Goal: Complete application form

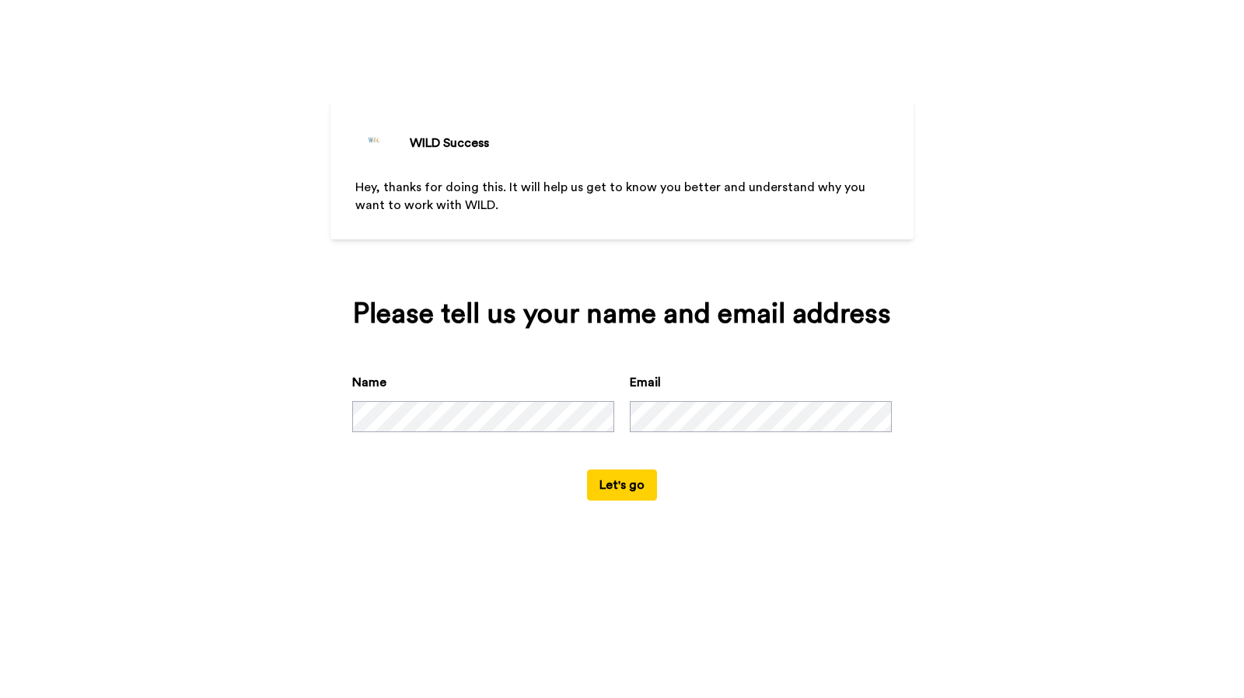
click at [614, 488] on button "Let's go" at bounding box center [622, 485] width 70 height 31
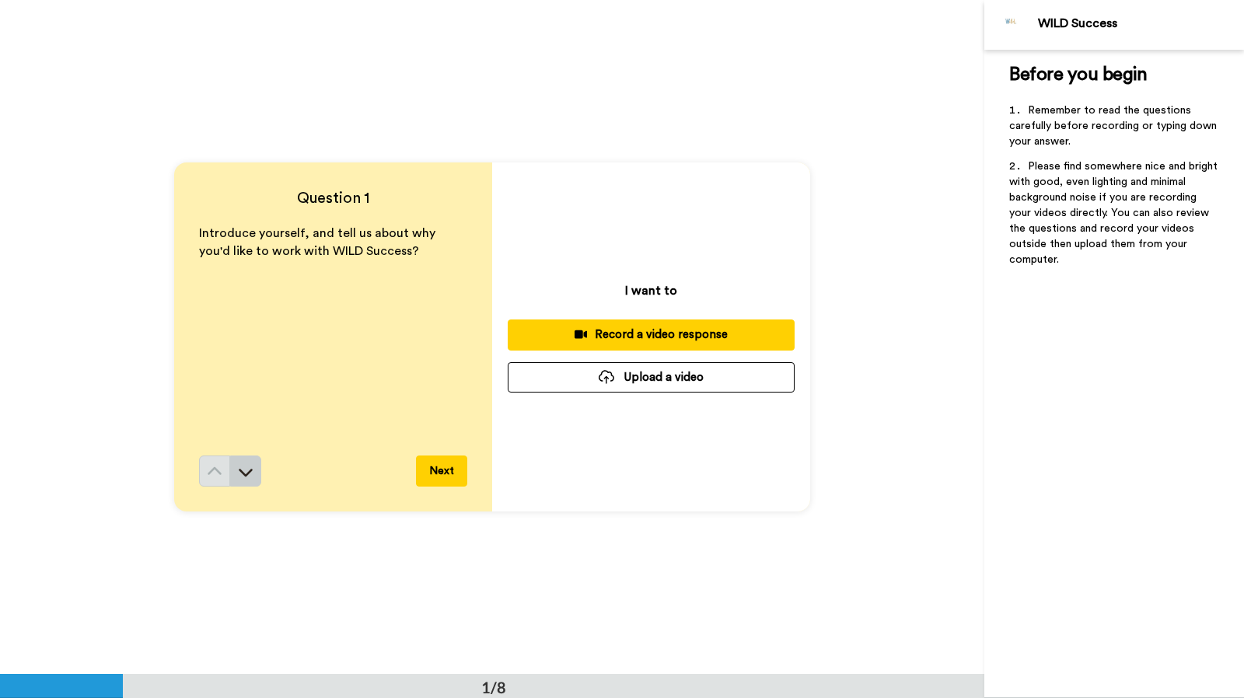
click at [243, 477] on icon at bounding box center [246, 472] width 16 height 16
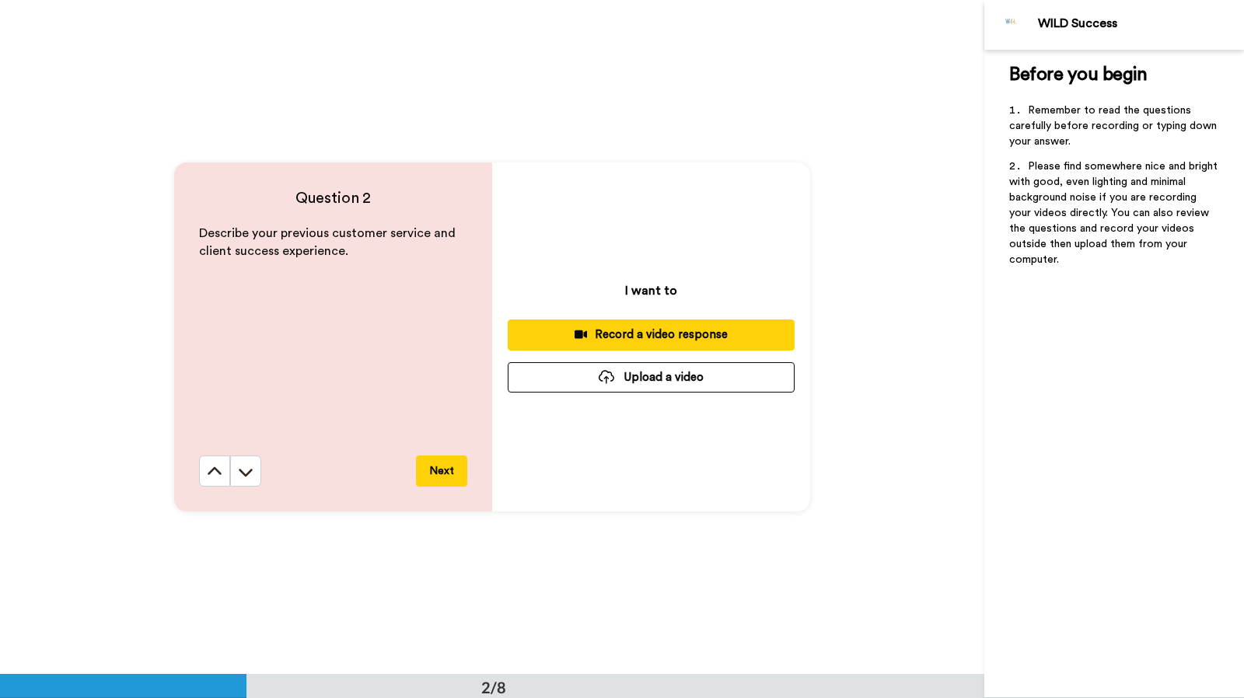
scroll to position [675, 0]
click at [243, 477] on icon at bounding box center [246, 471] width 16 height 16
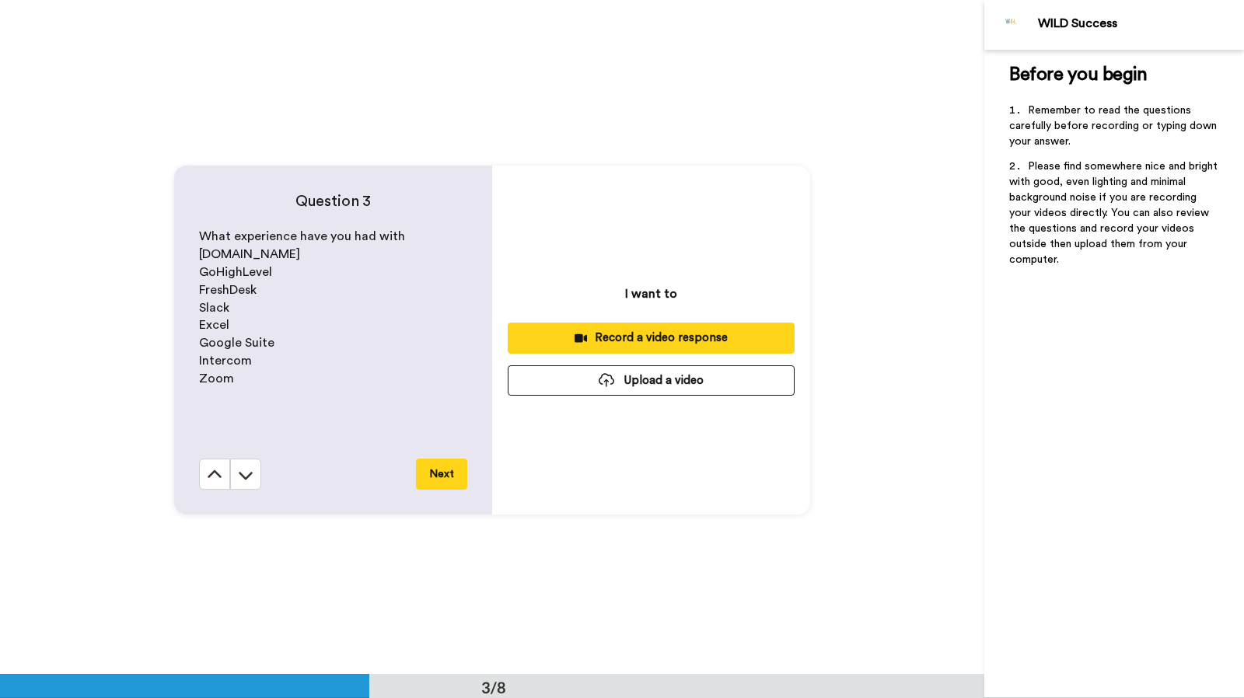
scroll to position [1349, 0]
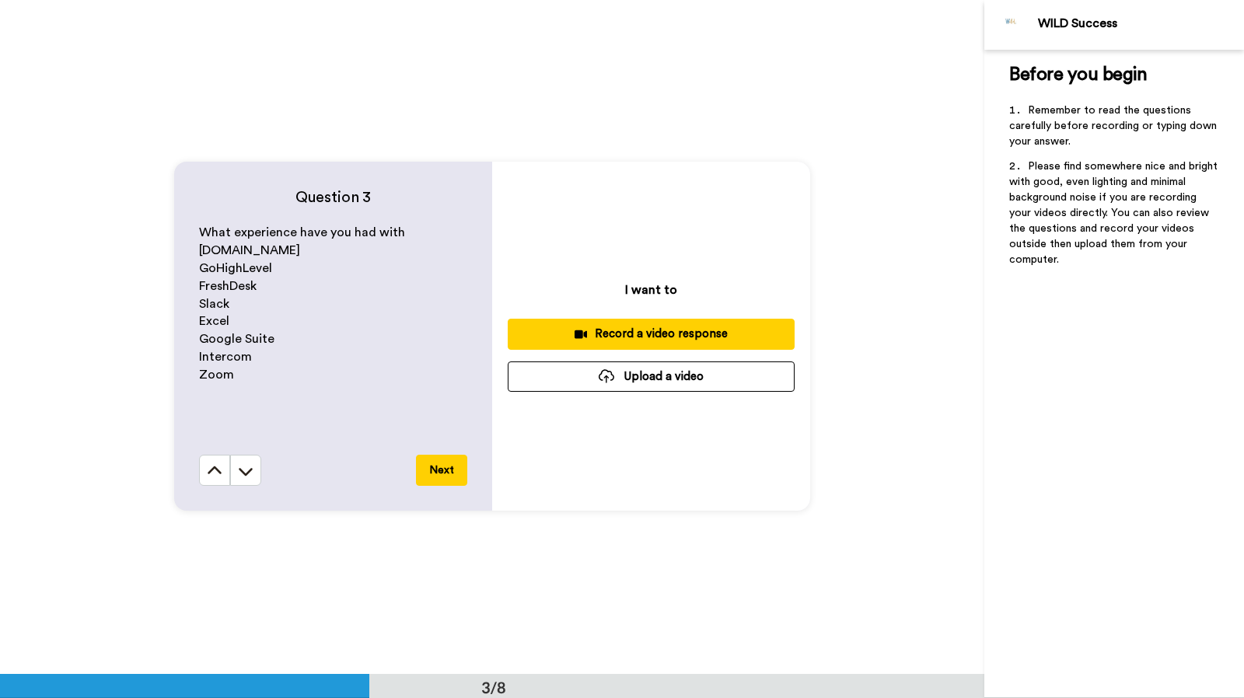
click at [243, 477] on icon at bounding box center [246, 471] width 16 height 16
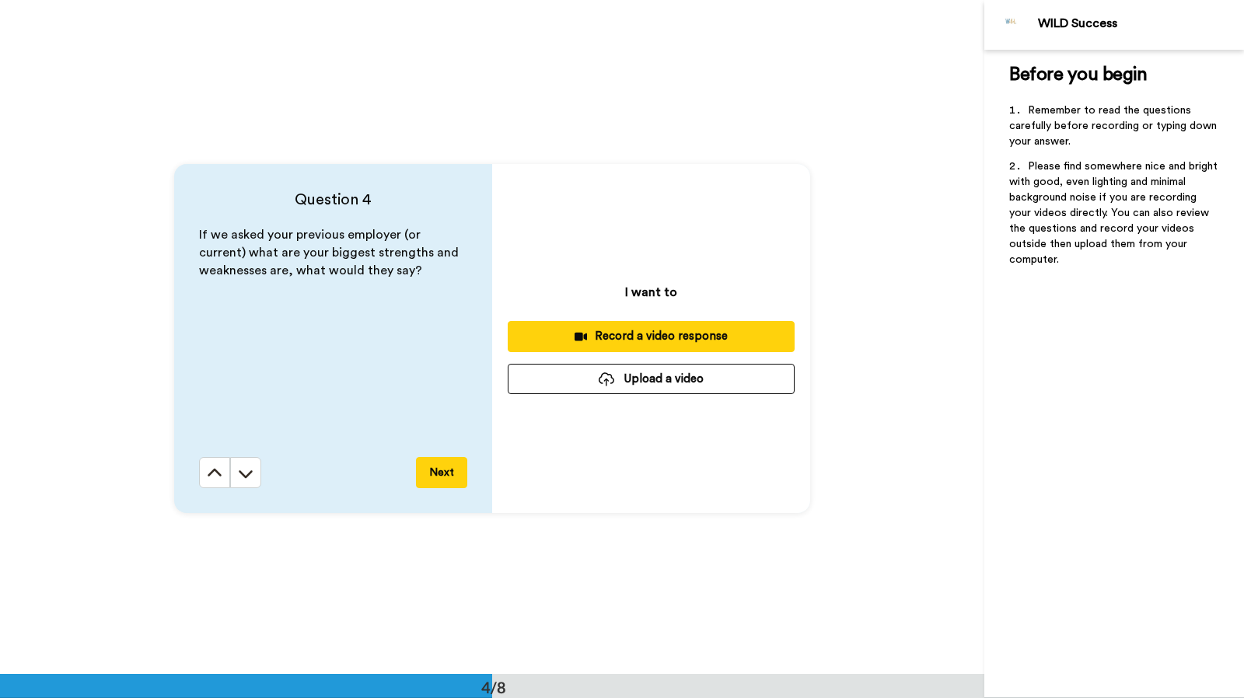
scroll to position [2023, 0]
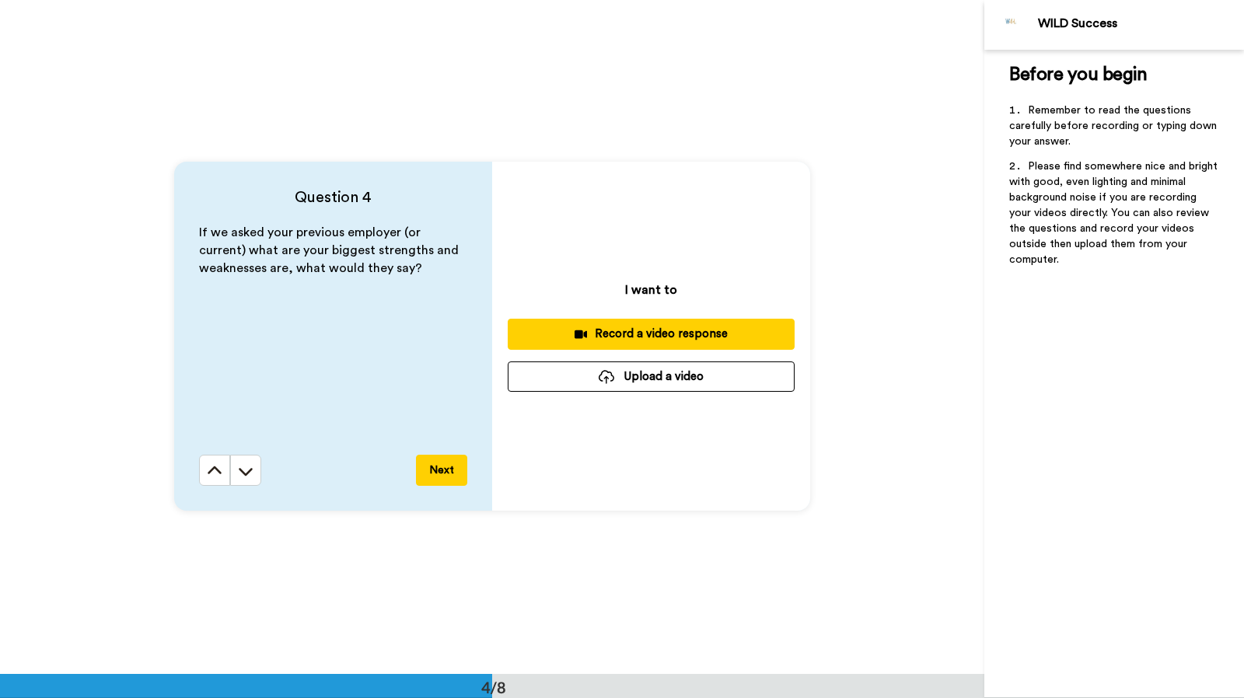
click at [243, 477] on icon at bounding box center [246, 471] width 16 height 16
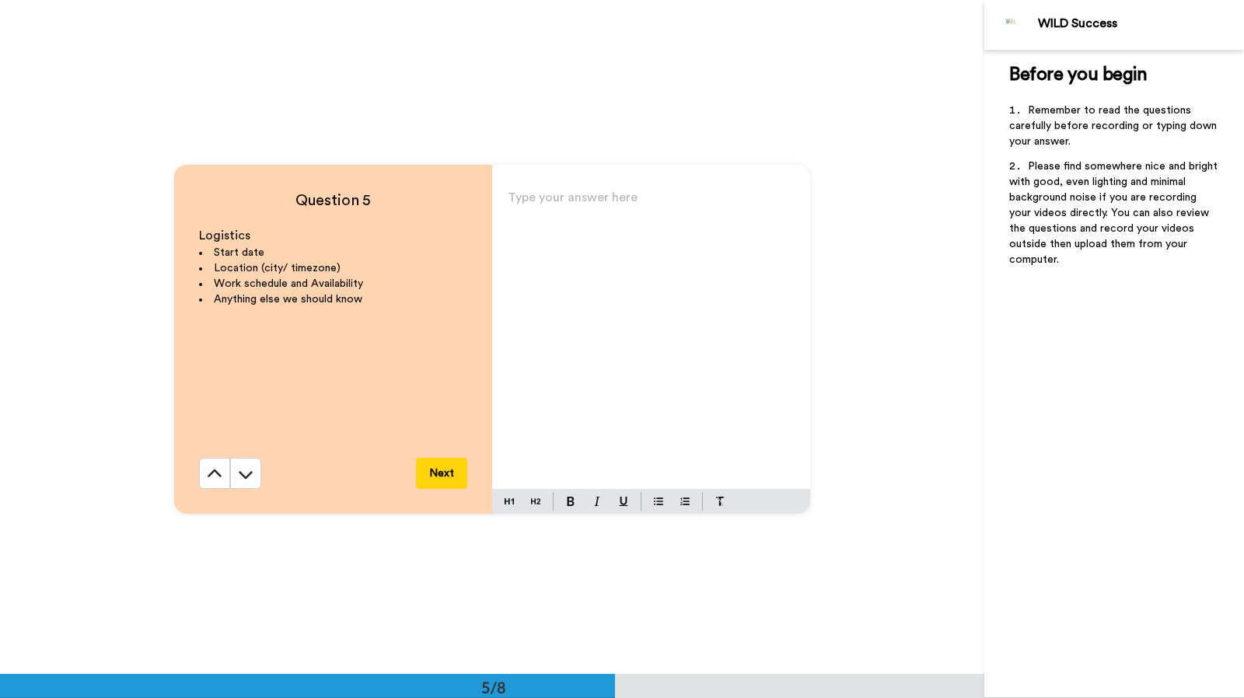
scroll to position [2698, 0]
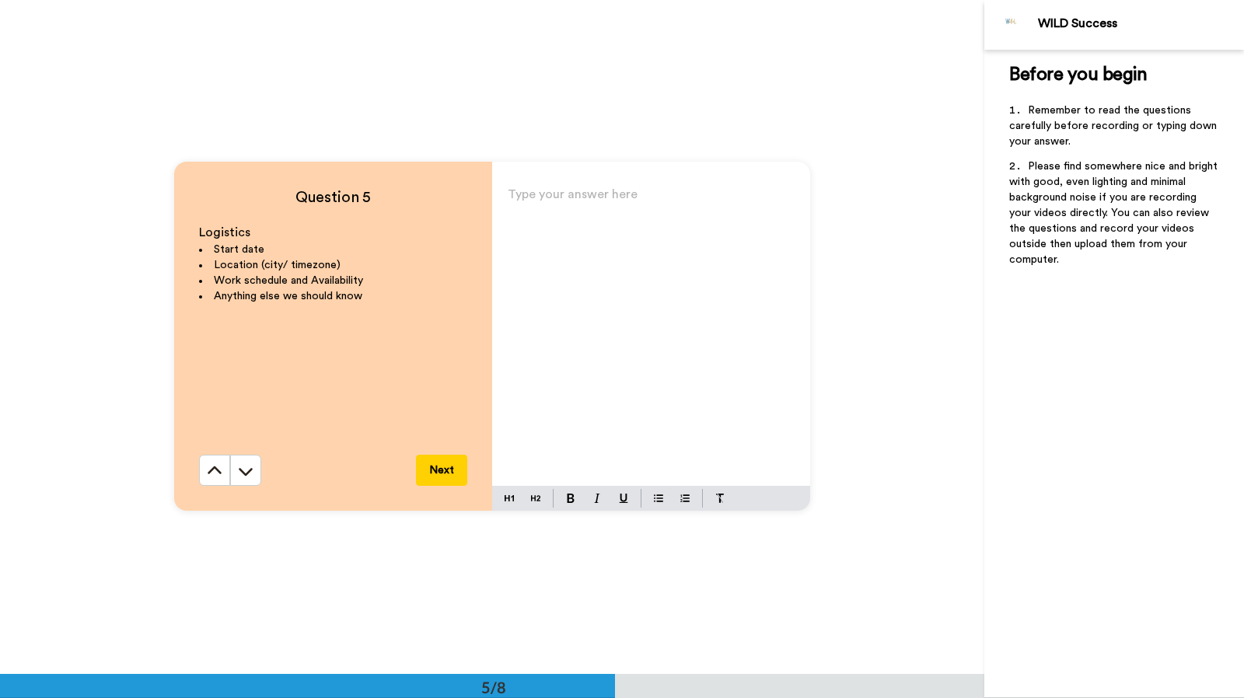
click at [243, 477] on icon at bounding box center [246, 471] width 16 height 16
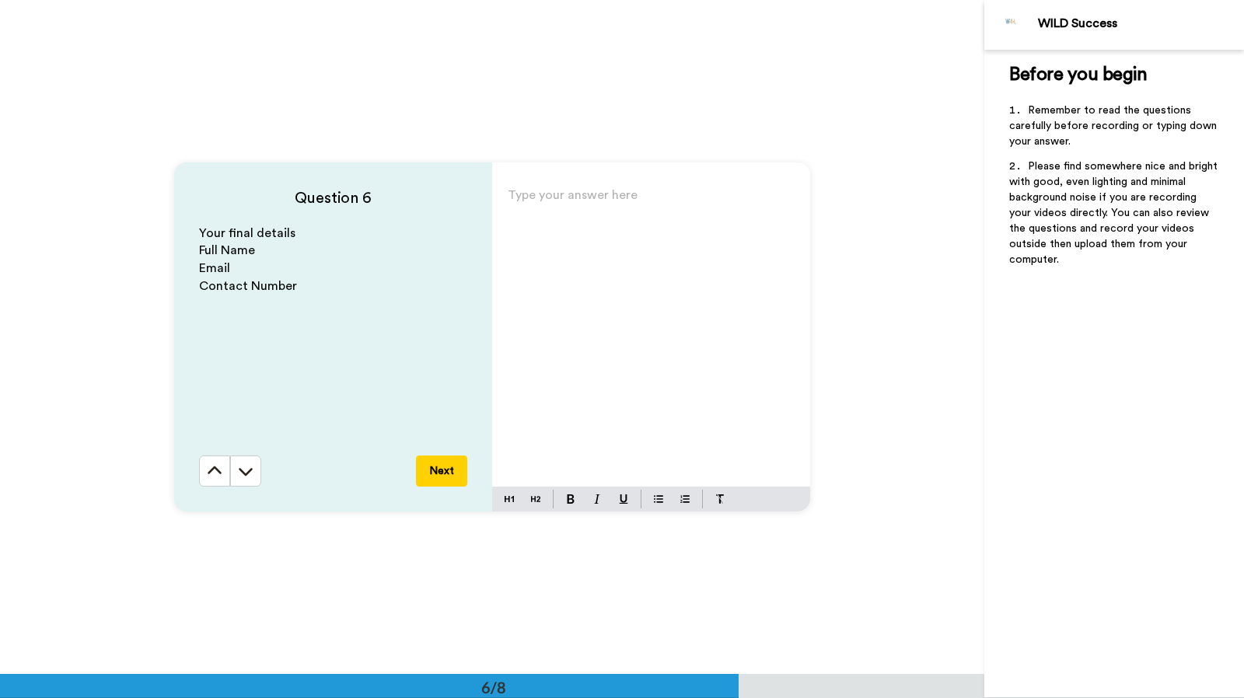
click at [243, 477] on icon at bounding box center [246, 471] width 16 height 16
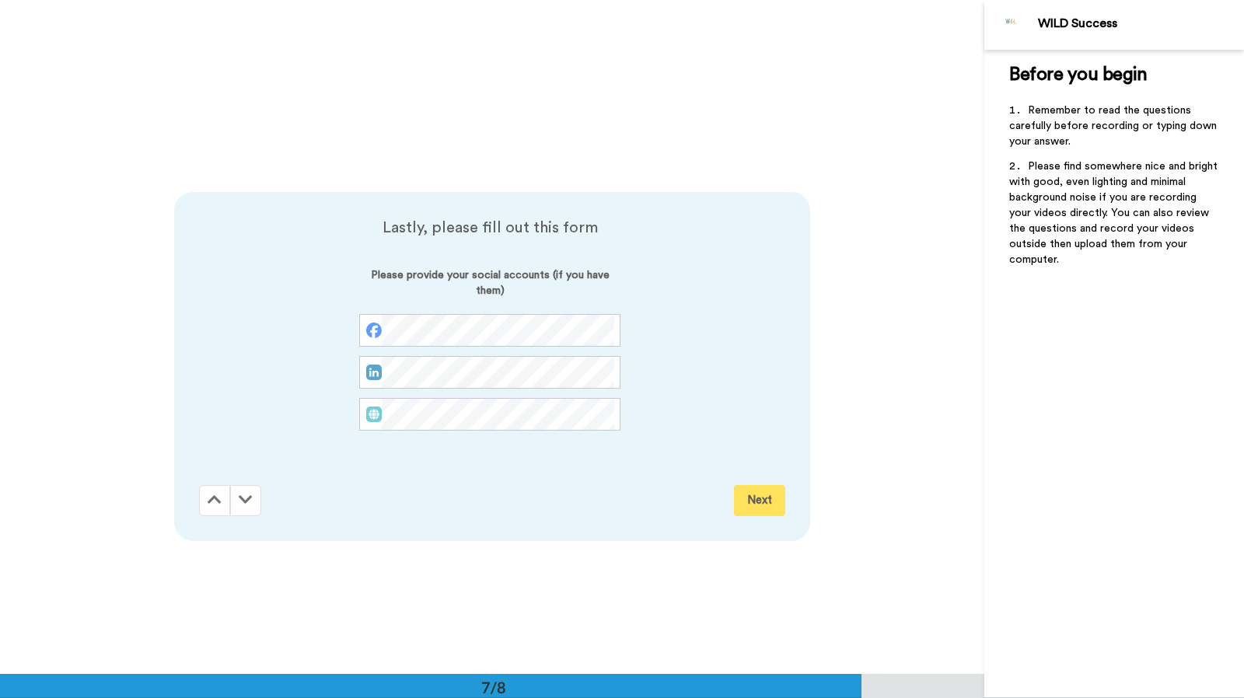
scroll to position [4046, 0]
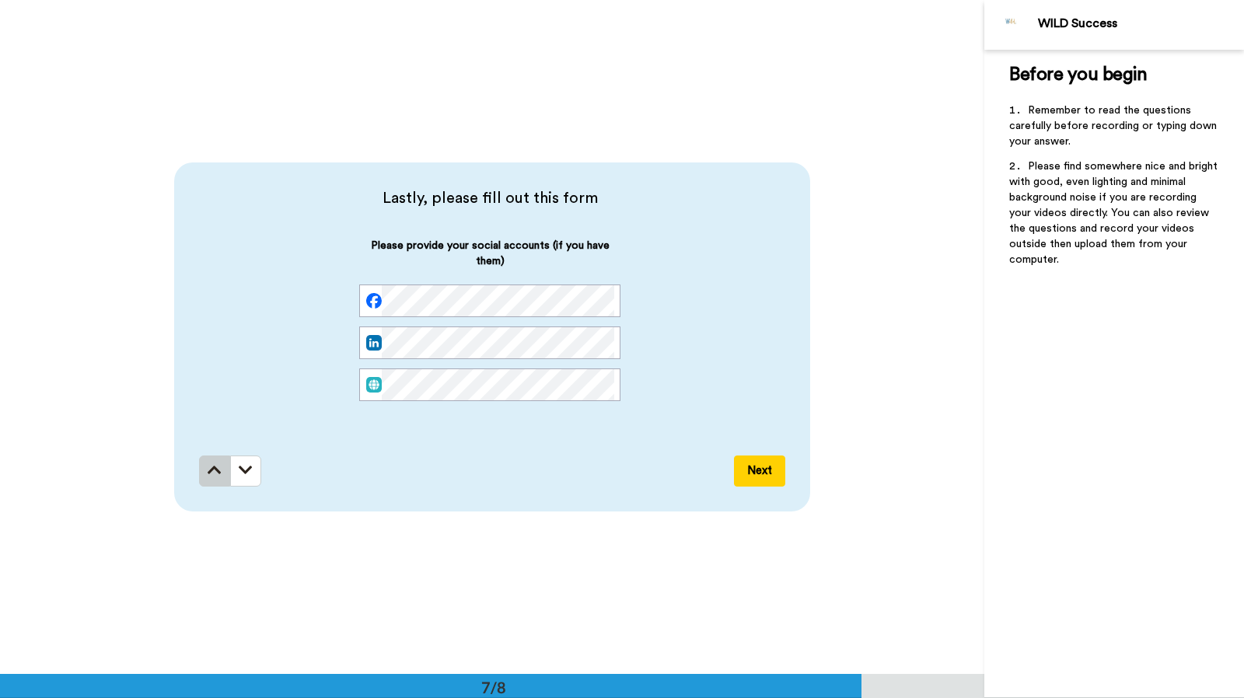
click at [199, 471] on button at bounding box center [214, 471] width 31 height 31
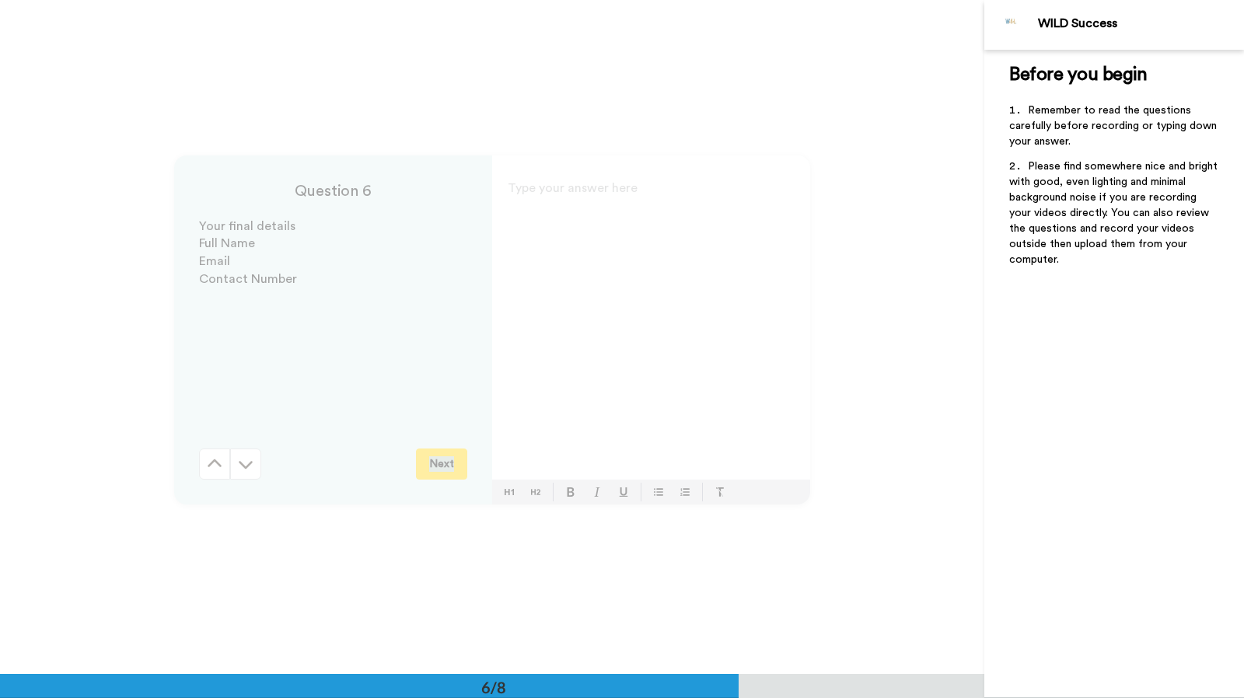
click at [199, 471] on div "Question 6 Your final details Full Name Email Contact Number Next" at bounding box center [333, 330] width 318 height 349
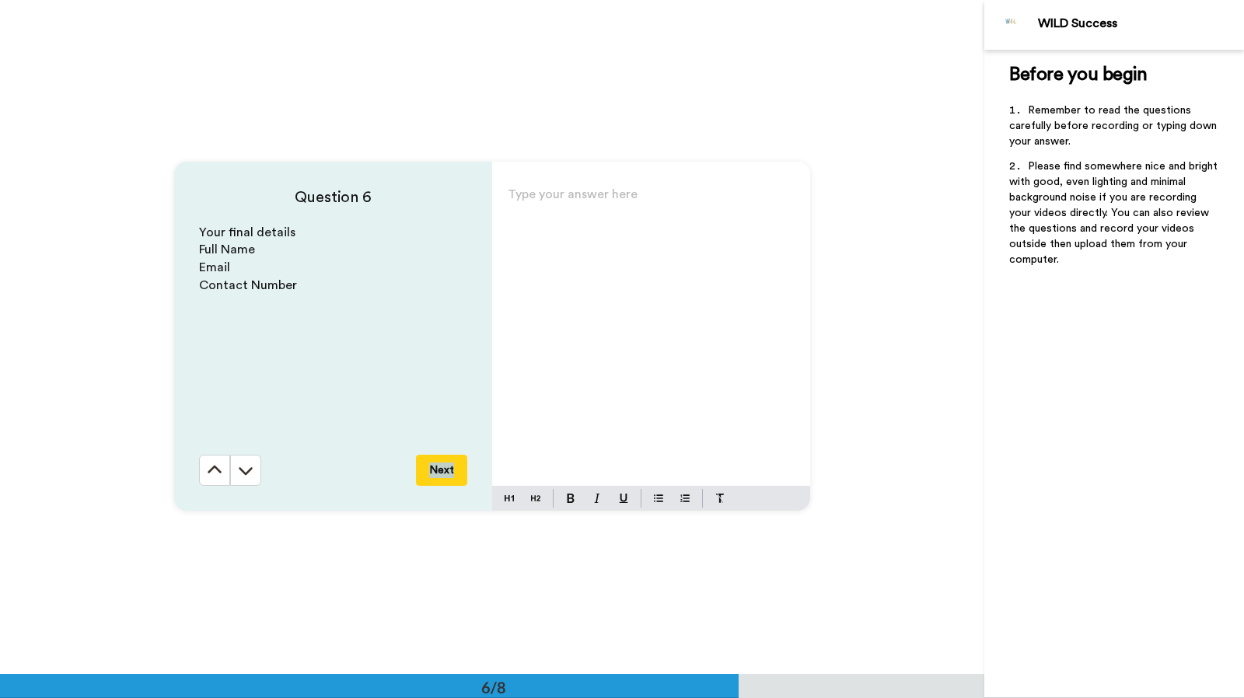
click at [199, 471] on button at bounding box center [214, 470] width 31 height 31
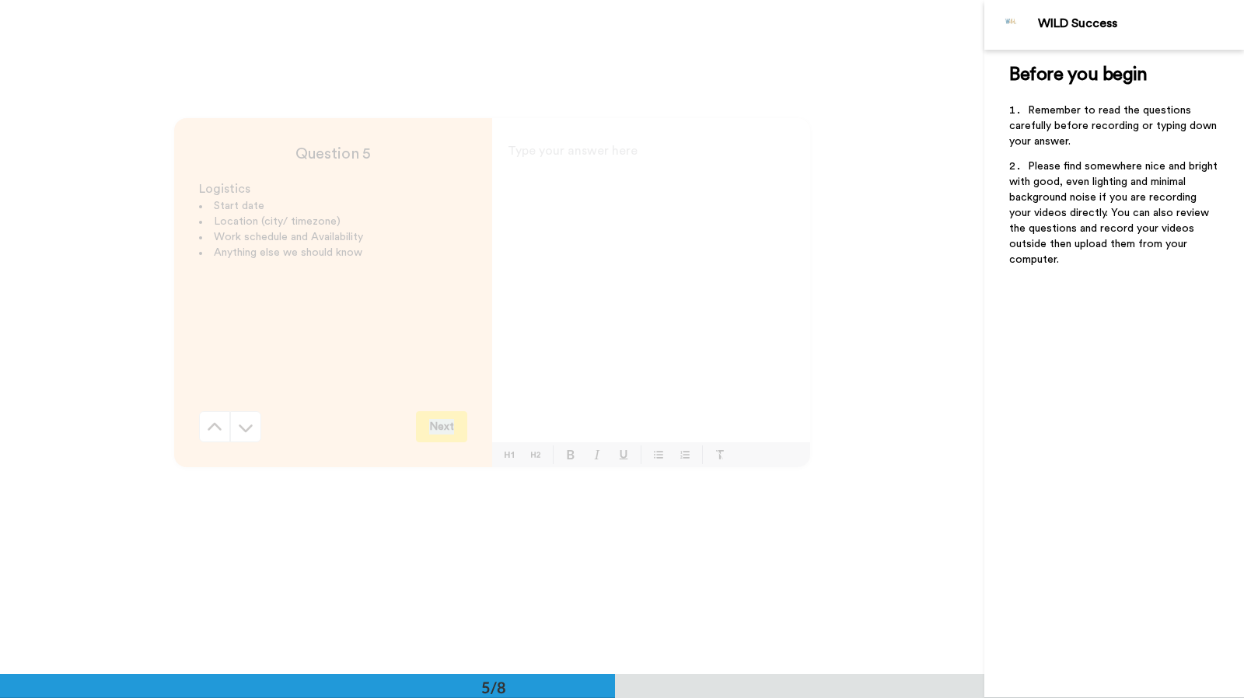
click at [199, 467] on div "Question 5 Logistics Start date Location (city/ timezone) Work schedule and Ava…" at bounding box center [333, 292] width 318 height 349
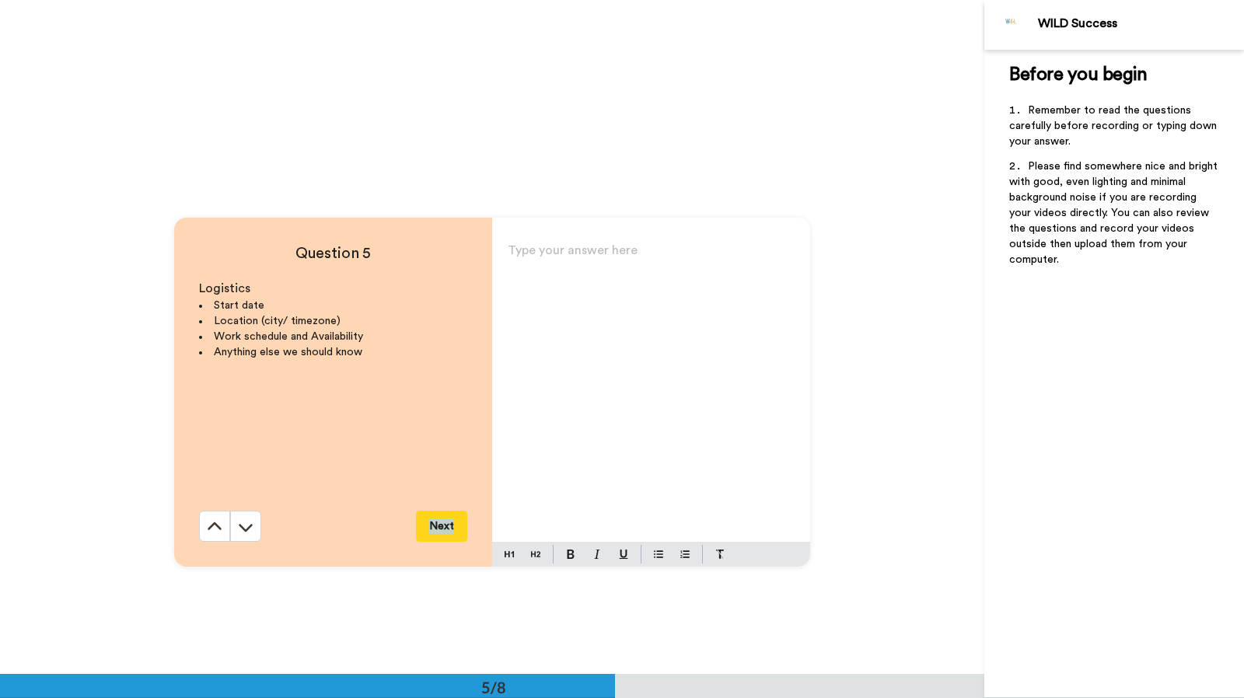
click at [199, 511] on button at bounding box center [214, 526] width 31 height 31
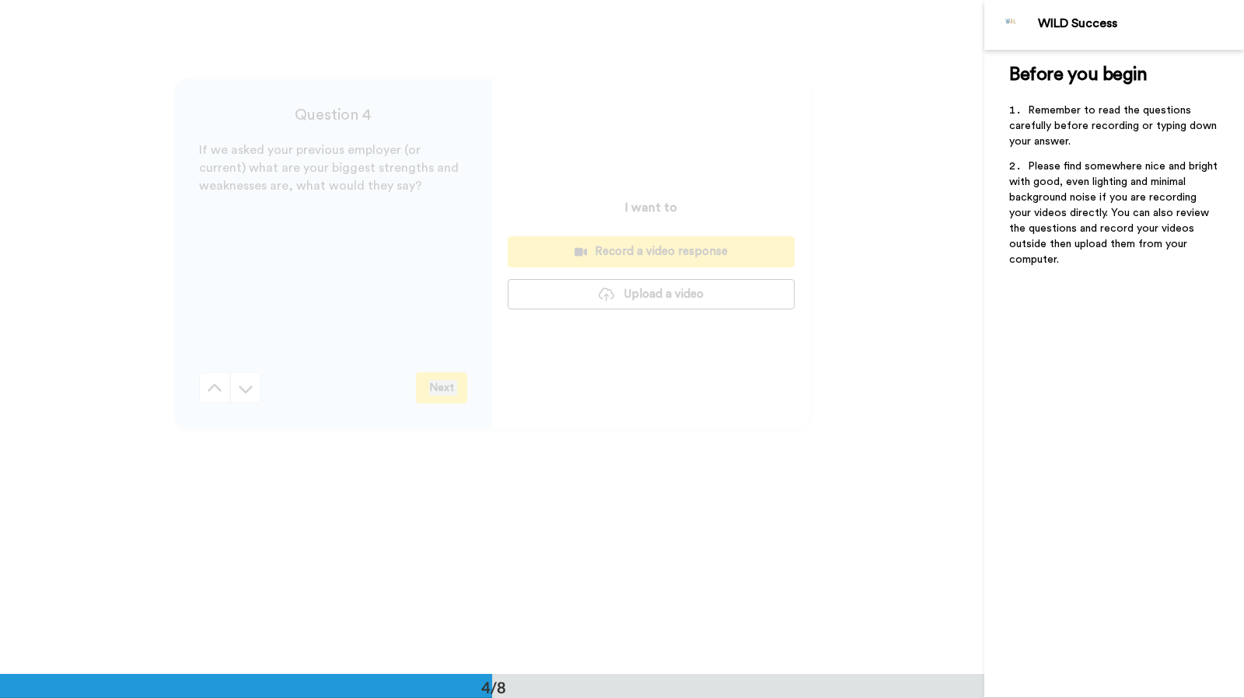
click at [199, 471] on div "Question 4 If we asked your previous employer (or current) what are your bigges…" at bounding box center [492, 254] width 984 height 674
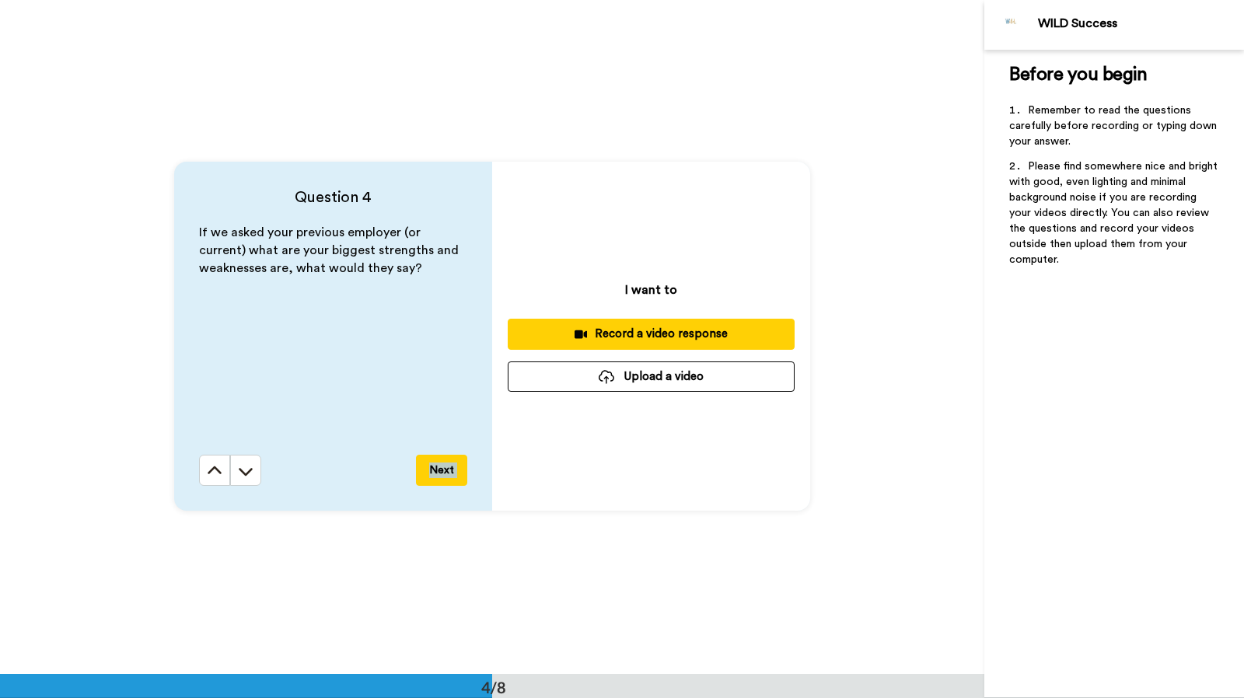
click at [199, 471] on button at bounding box center [214, 470] width 31 height 31
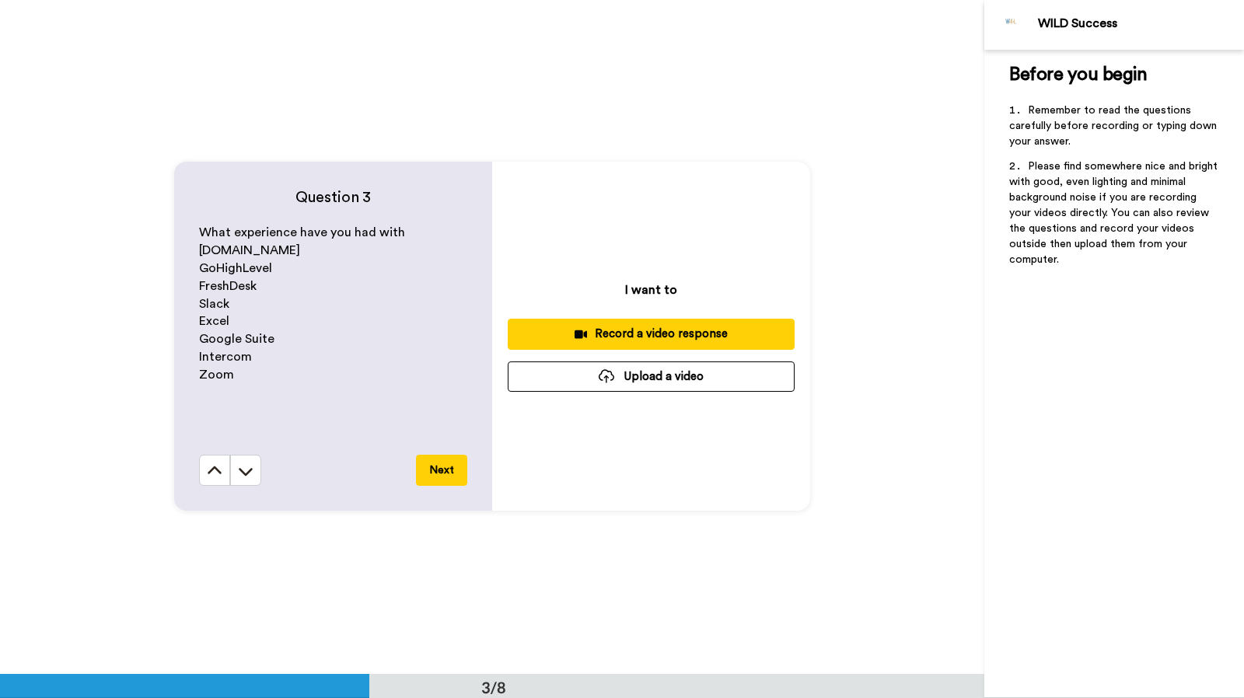
click at [199, 471] on button at bounding box center [214, 470] width 31 height 31
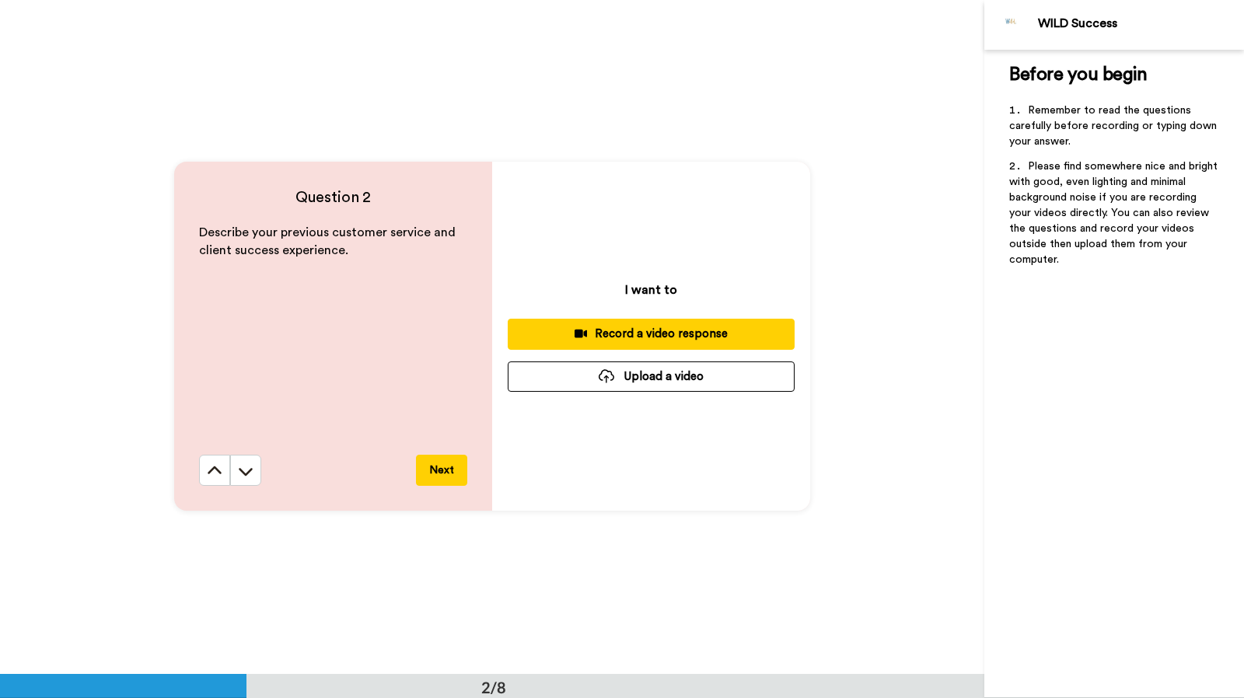
click at [199, 471] on button at bounding box center [214, 470] width 31 height 31
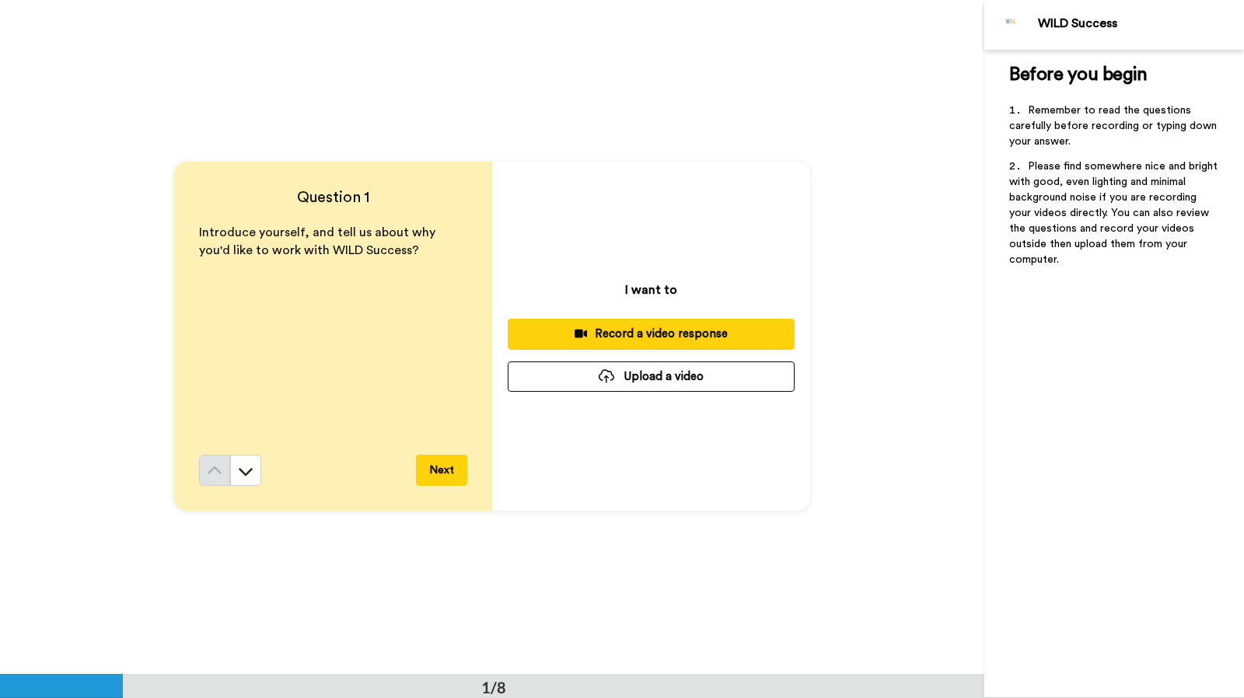
scroll to position [0, 0]
click at [254, 474] on button at bounding box center [245, 471] width 31 height 31
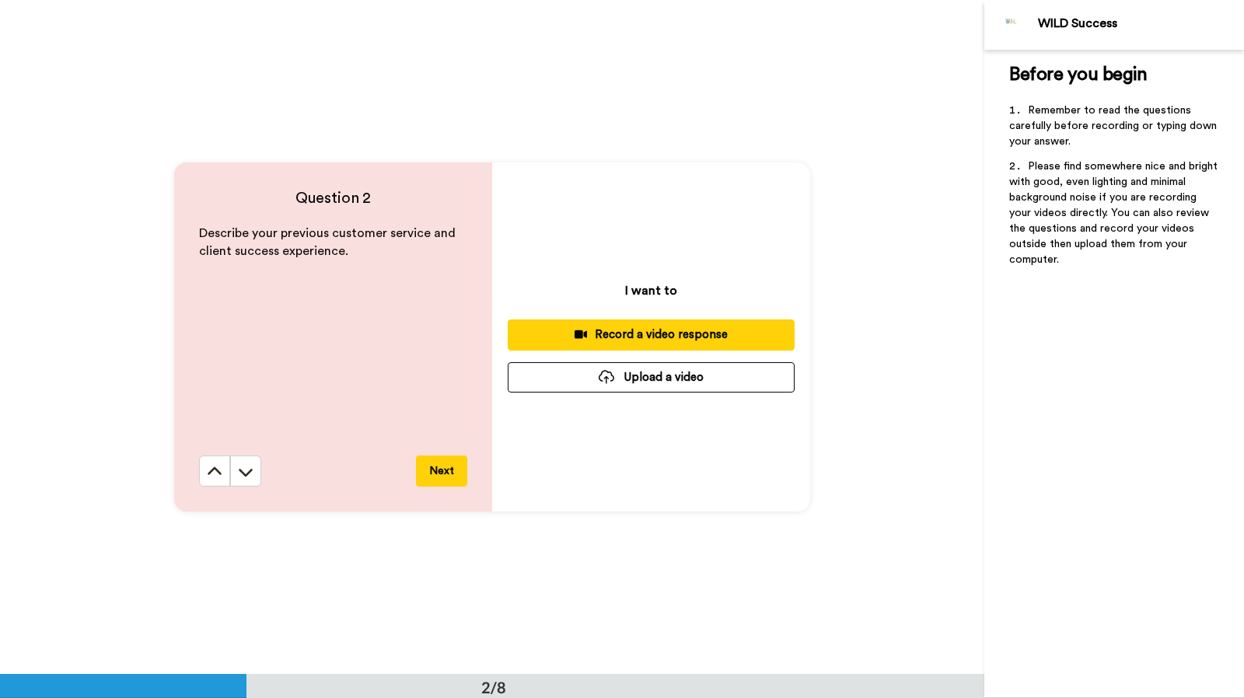
scroll to position [675, 0]
click at [216, 472] on icon at bounding box center [215, 470] width 14 height 8
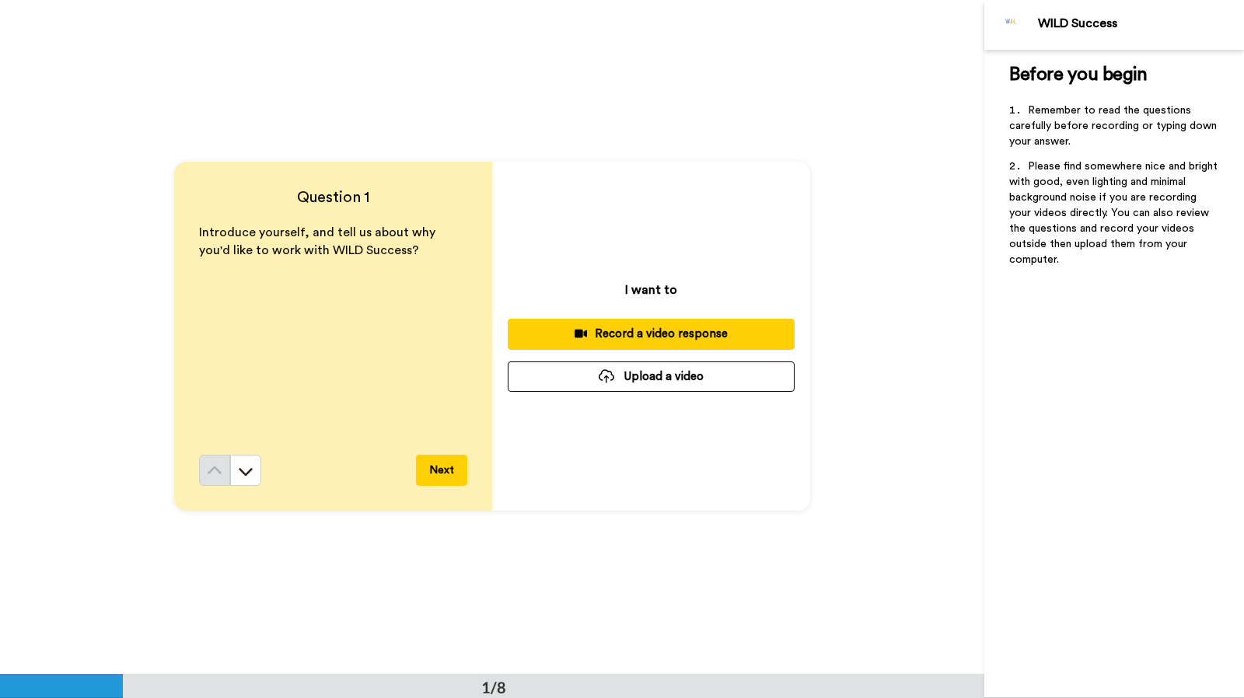
scroll to position [0, 0]
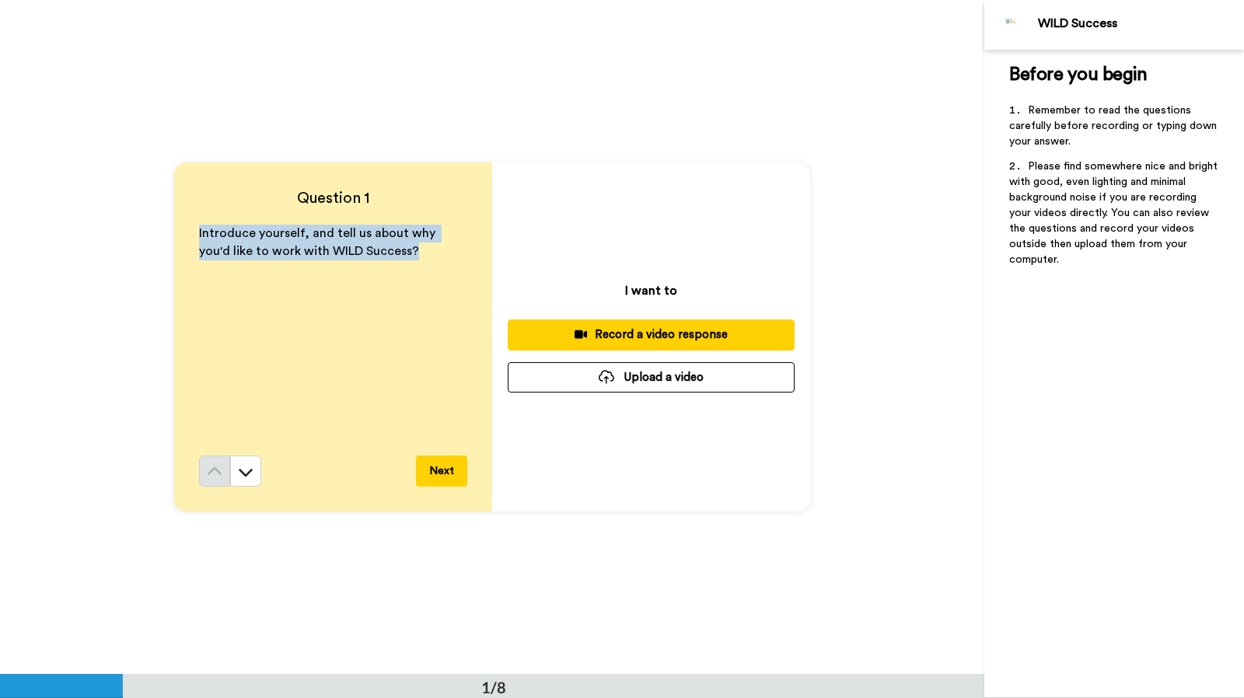
drag, startPoint x: 195, startPoint y: 232, endPoint x: 425, endPoint y: 264, distance: 231.6
click at [425, 264] on div "Introduce yourself, and tell us about why you'd like to work with WILD Success?" at bounding box center [333, 340] width 268 height 231
copy span "Introduce yourself, and tell us about why you'd like to work with WILD Success?"
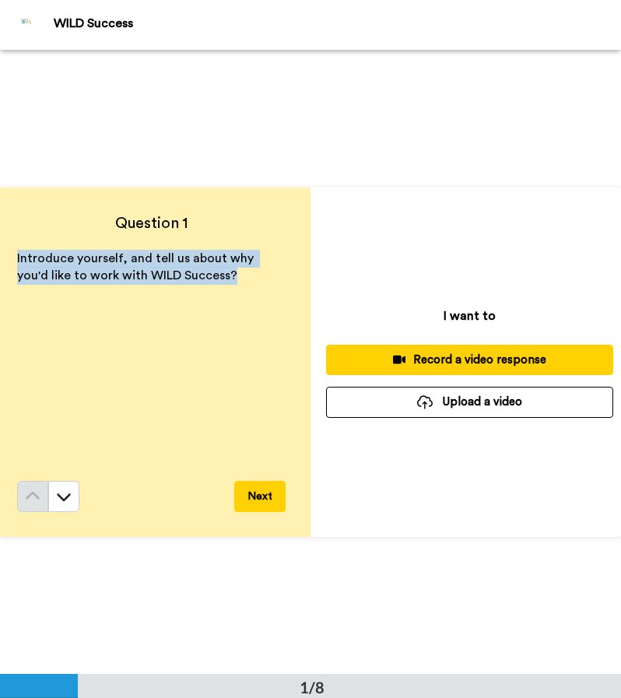
click at [468, 393] on button "Upload a video" at bounding box center [469, 401] width 287 height 30
click at [507, 402] on button "Upload a video" at bounding box center [469, 401] width 287 height 30
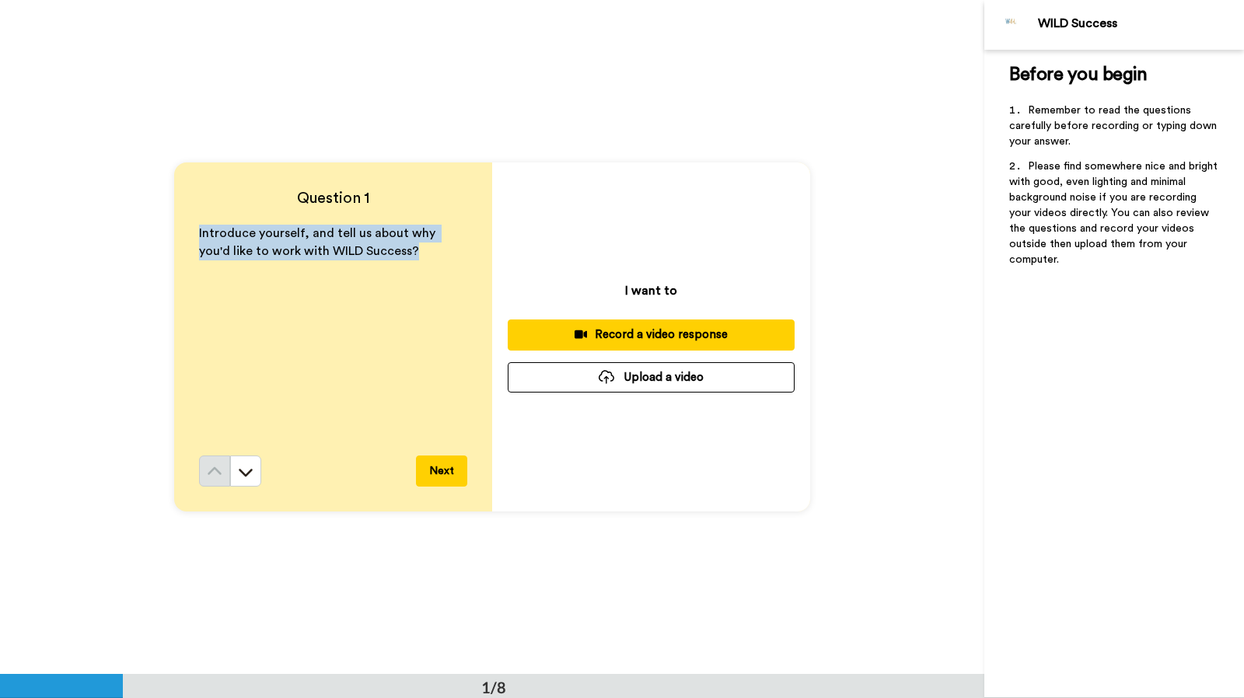
click at [695, 365] on button "Upload a video" at bounding box center [651, 377] width 287 height 30
